Goal: Task Accomplishment & Management: Use online tool/utility

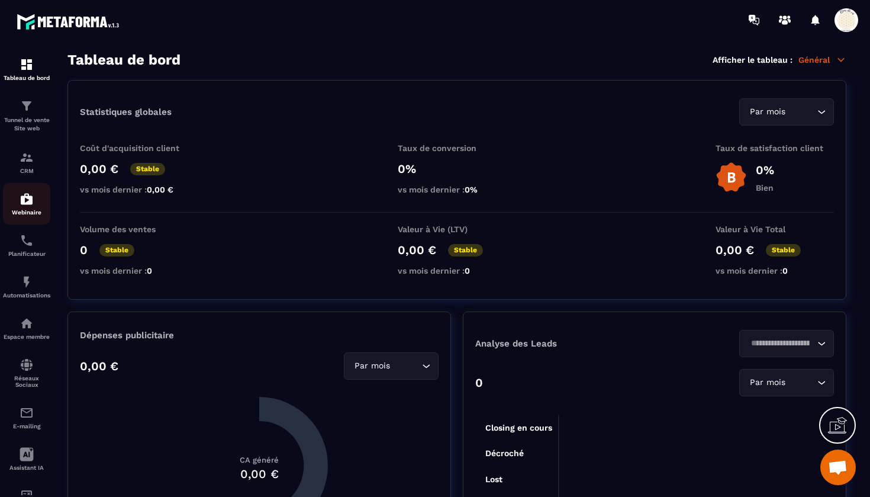
scroll to position [13579, 0]
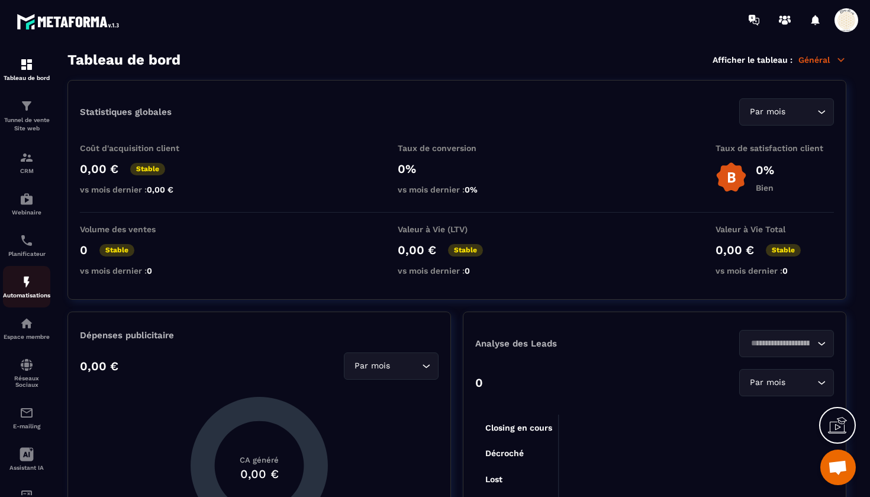
click at [27, 282] on img at bounding box center [27, 282] width 14 height 14
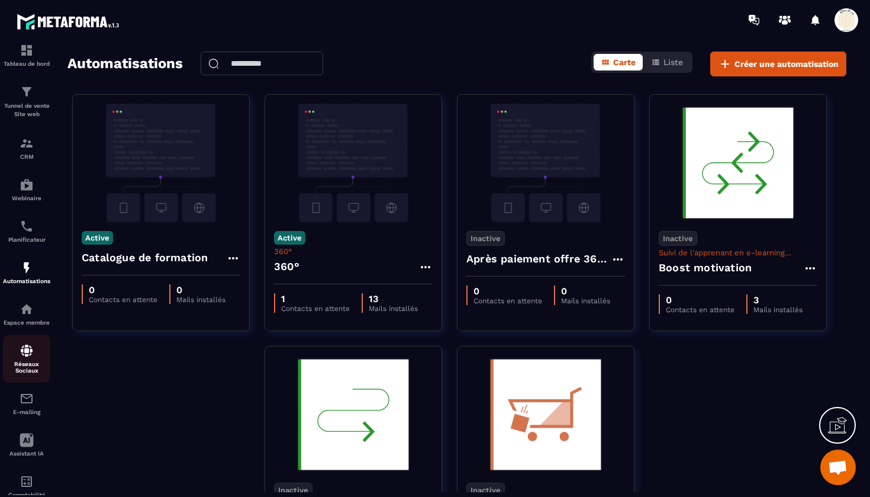
scroll to position [22, 0]
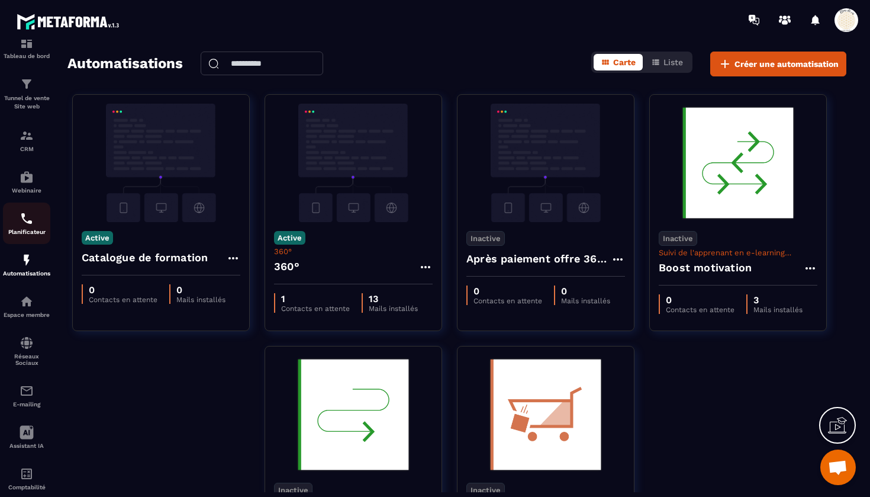
click at [27, 224] on img at bounding box center [27, 218] width 14 height 14
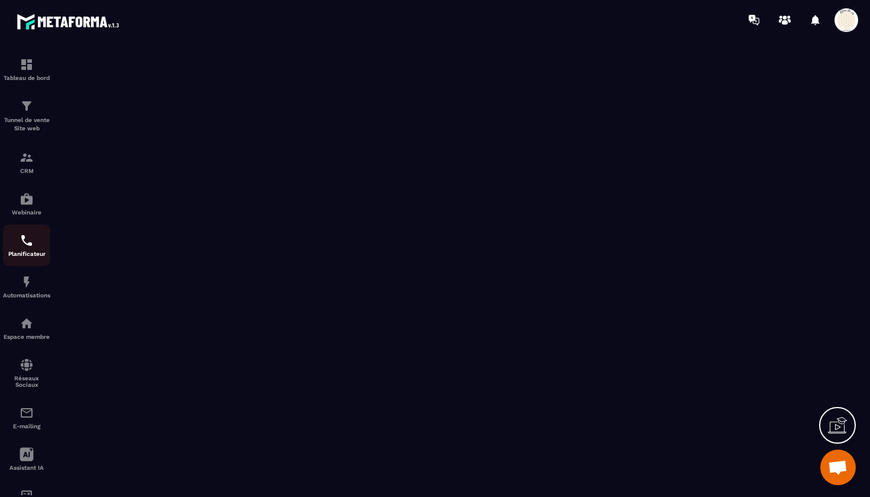
click at [17, 245] on div "Planificateur" at bounding box center [26, 245] width 47 height 24
click at [25, 68] on img at bounding box center [27, 64] width 14 height 14
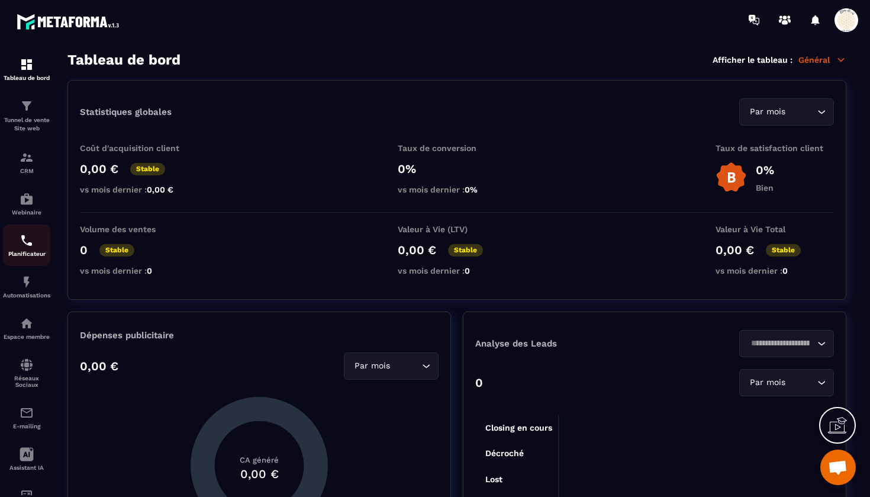
click at [31, 239] on img at bounding box center [27, 240] width 14 height 14
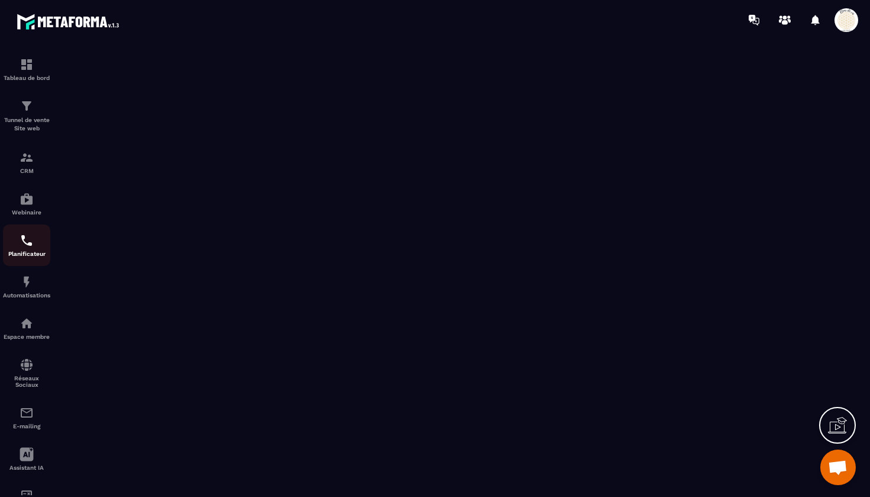
click at [27, 236] on img at bounding box center [27, 240] width 14 height 14
click at [29, 158] on img at bounding box center [27, 157] width 14 height 14
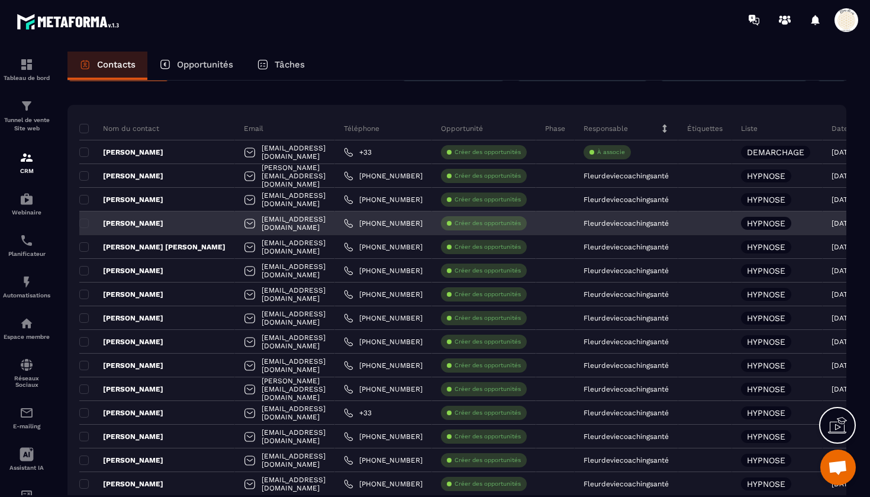
scroll to position [39, 0]
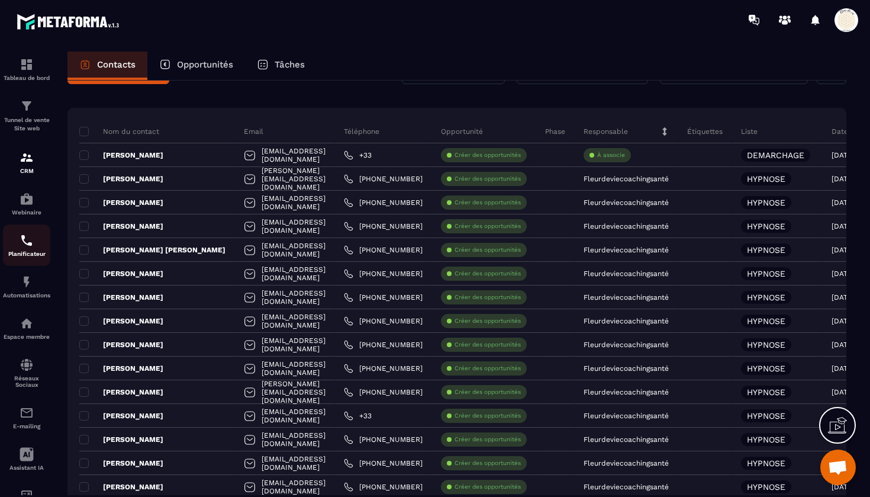
click at [23, 234] on img at bounding box center [27, 240] width 14 height 14
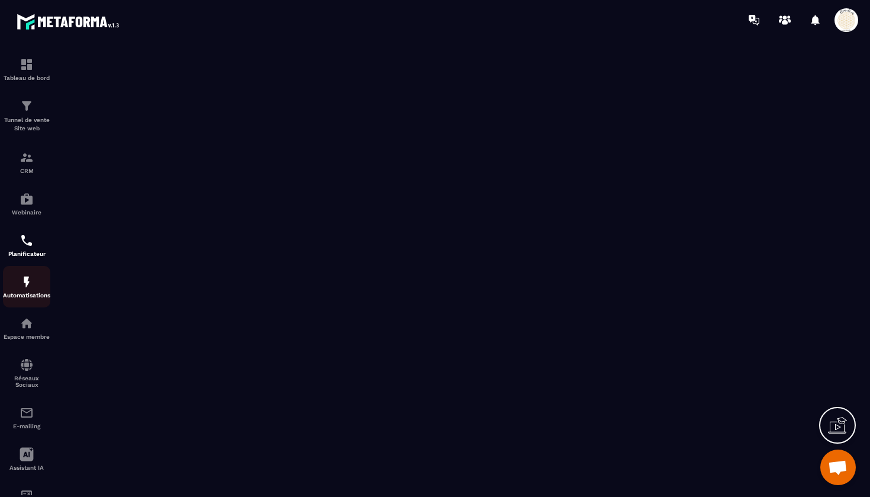
click at [24, 286] on img at bounding box center [27, 282] width 14 height 14
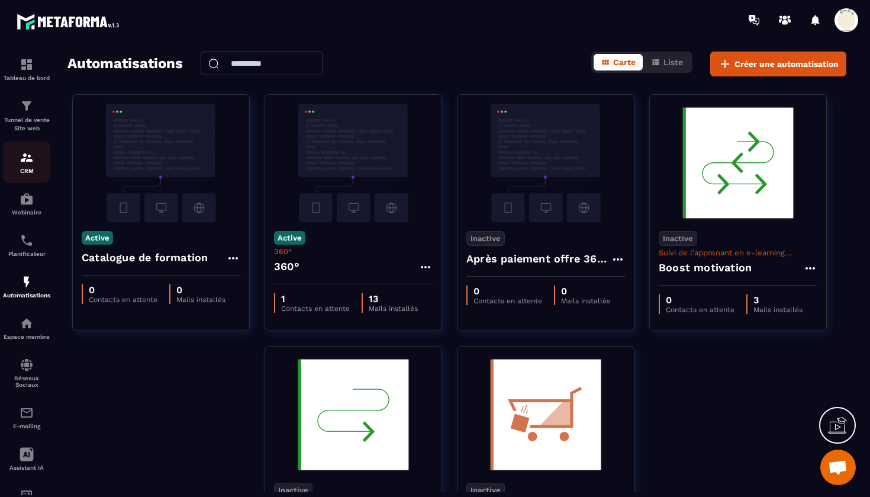
click at [22, 169] on p "CRM" at bounding box center [26, 171] width 47 height 7
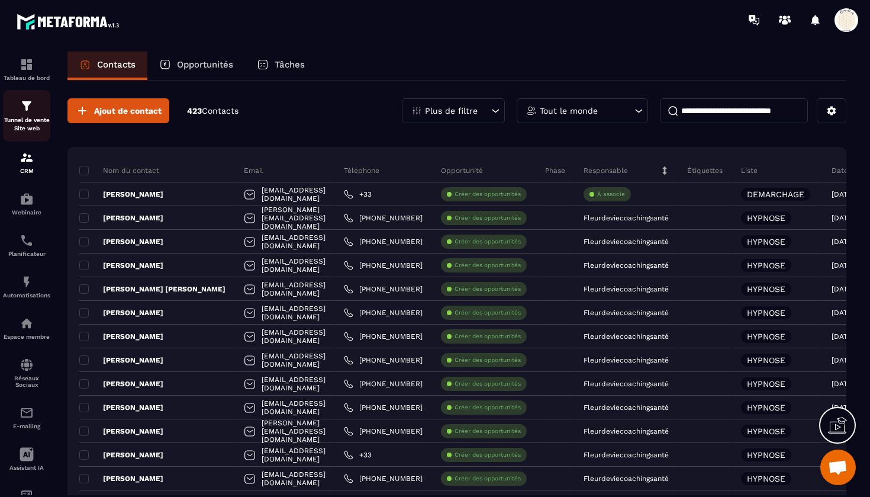
click at [28, 110] on img at bounding box center [27, 106] width 14 height 14
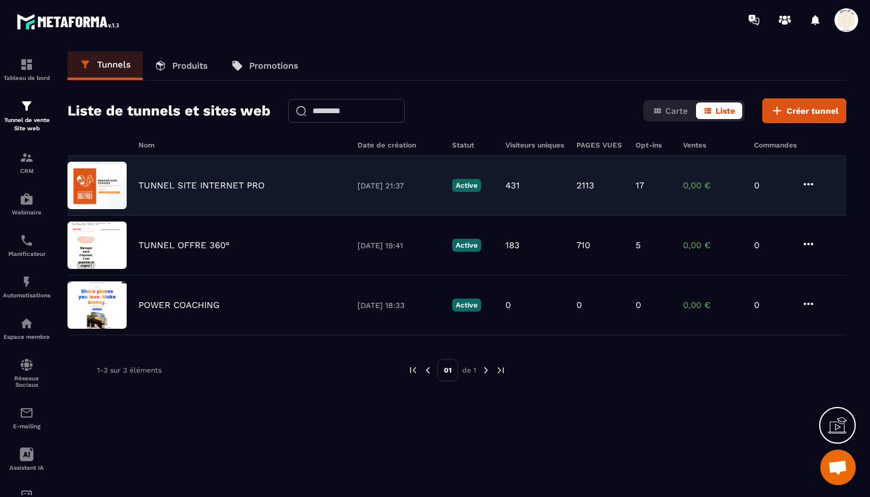
click at [207, 184] on p "TUNNEL SITE INTERNET PRO" at bounding box center [202, 185] width 126 height 11
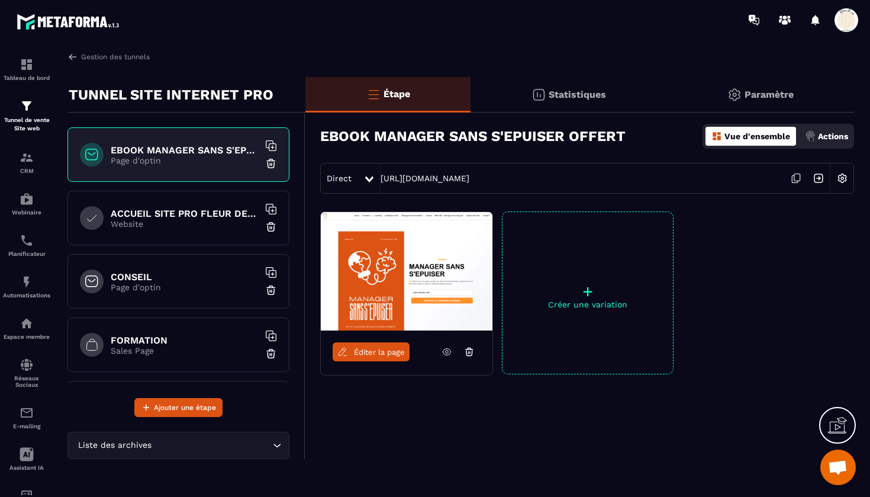
click at [155, 293] on div "CONSEIL Page d'optin" at bounding box center [179, 281] width 222 height 54
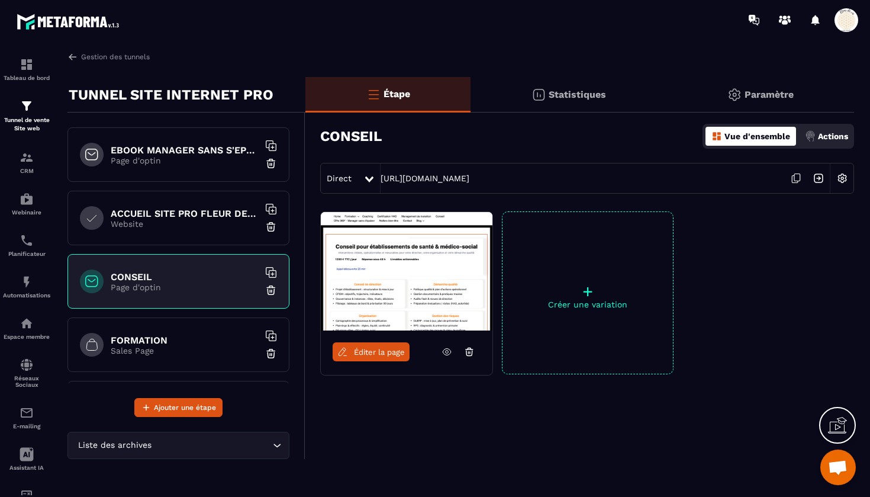
click at [374, 358] on link "Éditer la page" at bounding box center [371, 351] width 77 height 19
